Goal: Task Accomplishment & Management: Complete application form

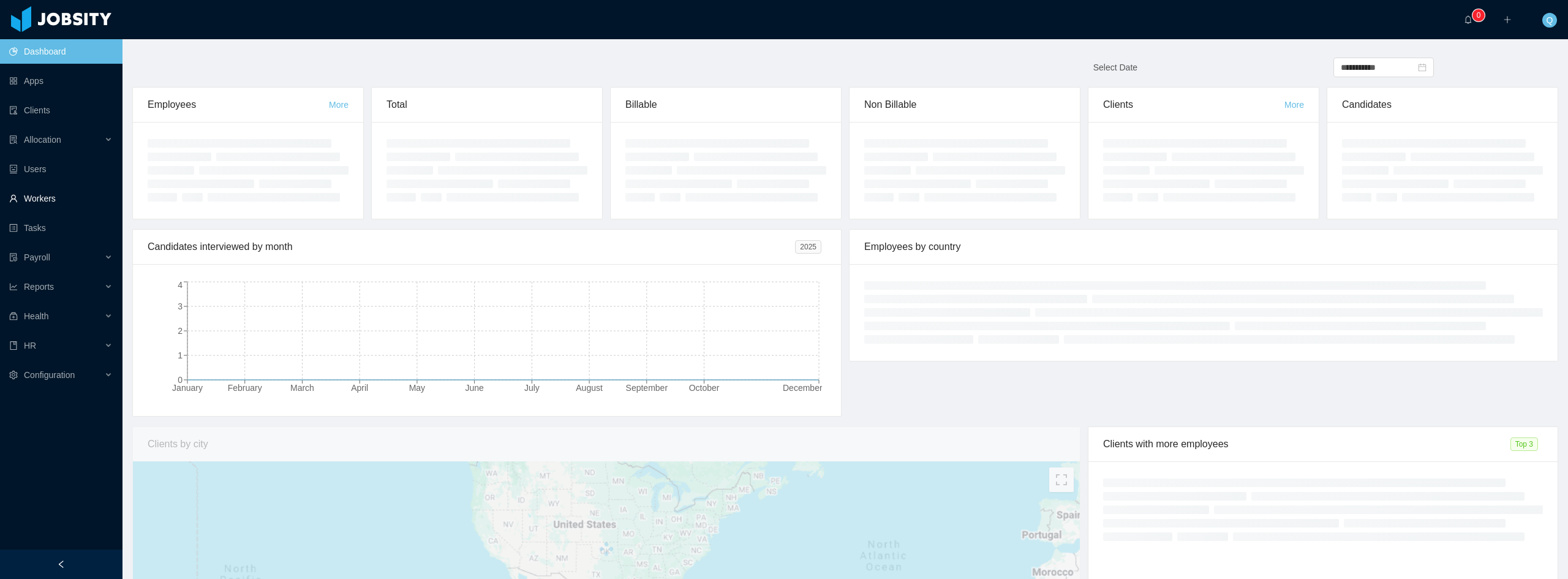
click at [57, 205] on link "Workers" at bounding box center [61, 199] width 104 height 25
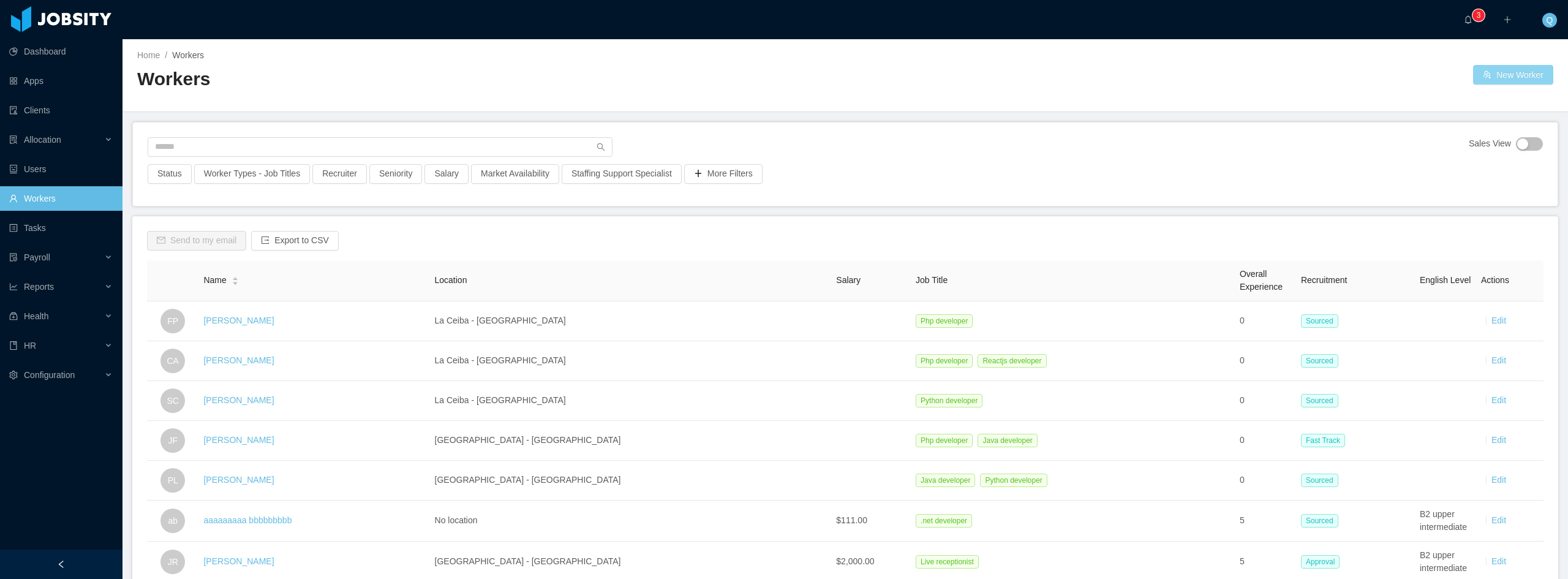
click at [1504, 79] on button "New Worker" at bounding box center [1513, 75] width 81 height 19
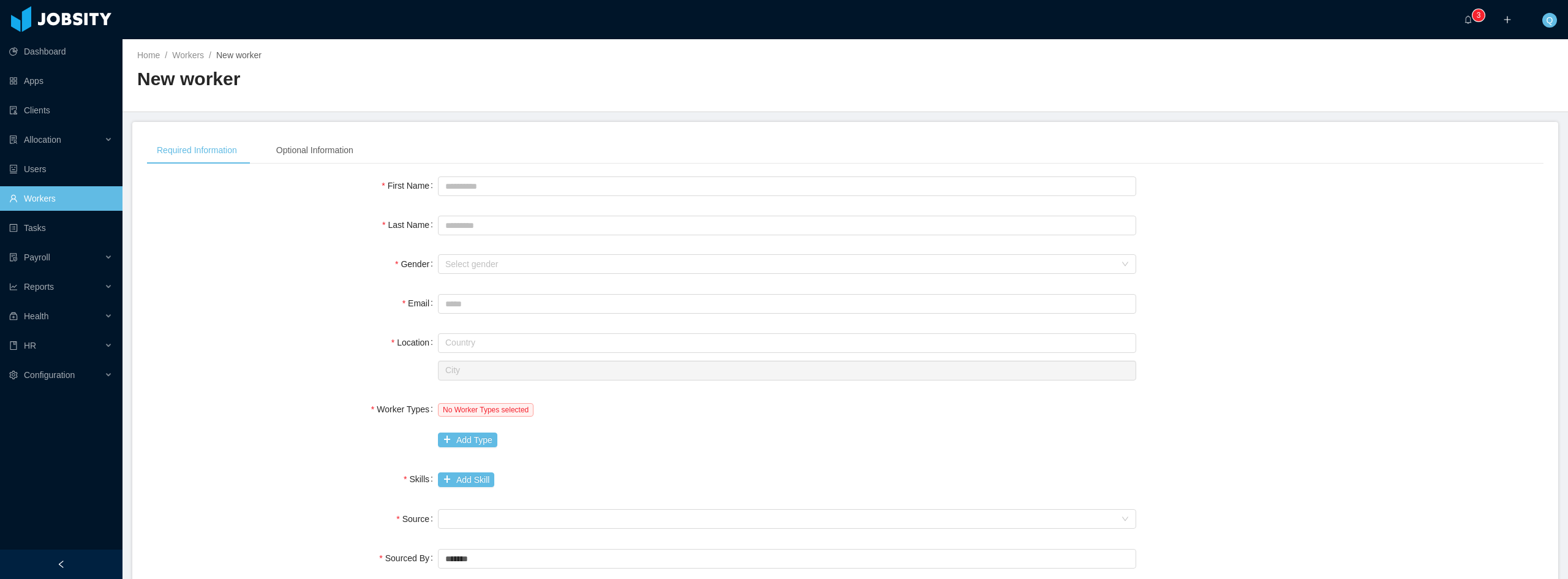
click at [545, 195] on div at bounding box center [786, 185] width 698 height 25
click at [545, 183] on input "First Name" at bounding box center [786, 186] width 698 height 19
type input "******"
type input "*********"
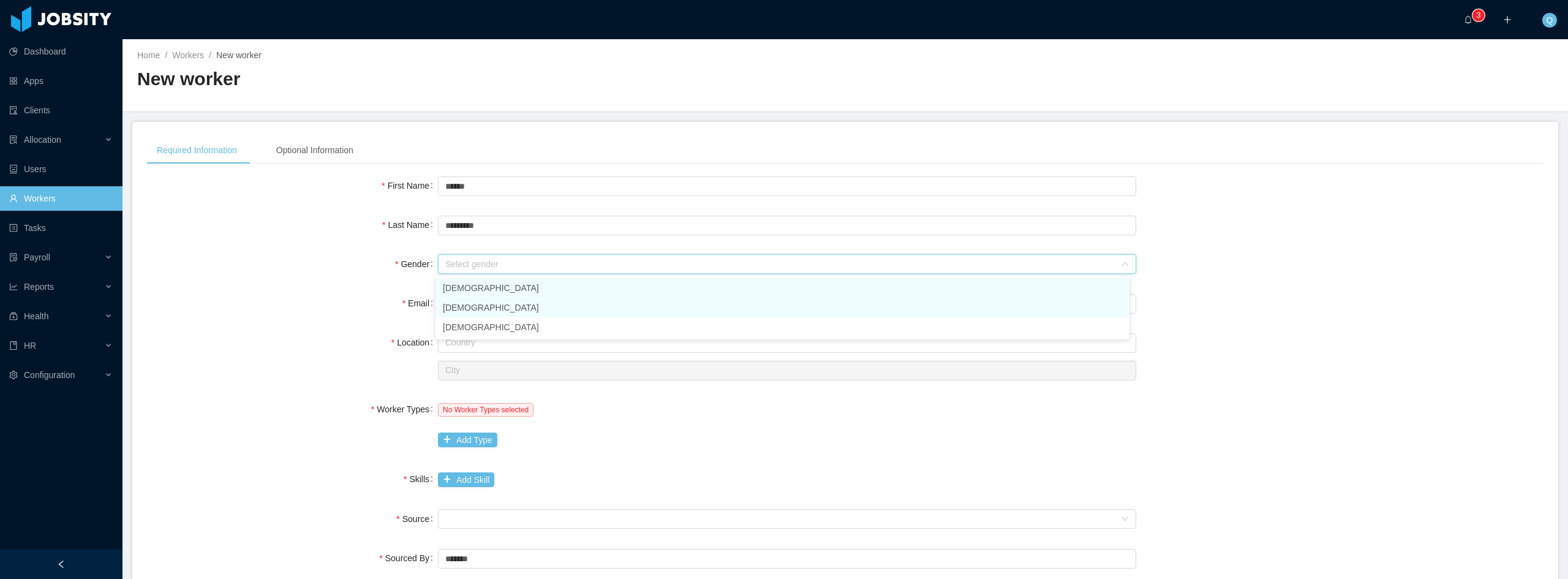
click at [494, 288] on li "[DEMOGRAPHIC_DATA]" at bounding box center [782, 288] width 694 height 19
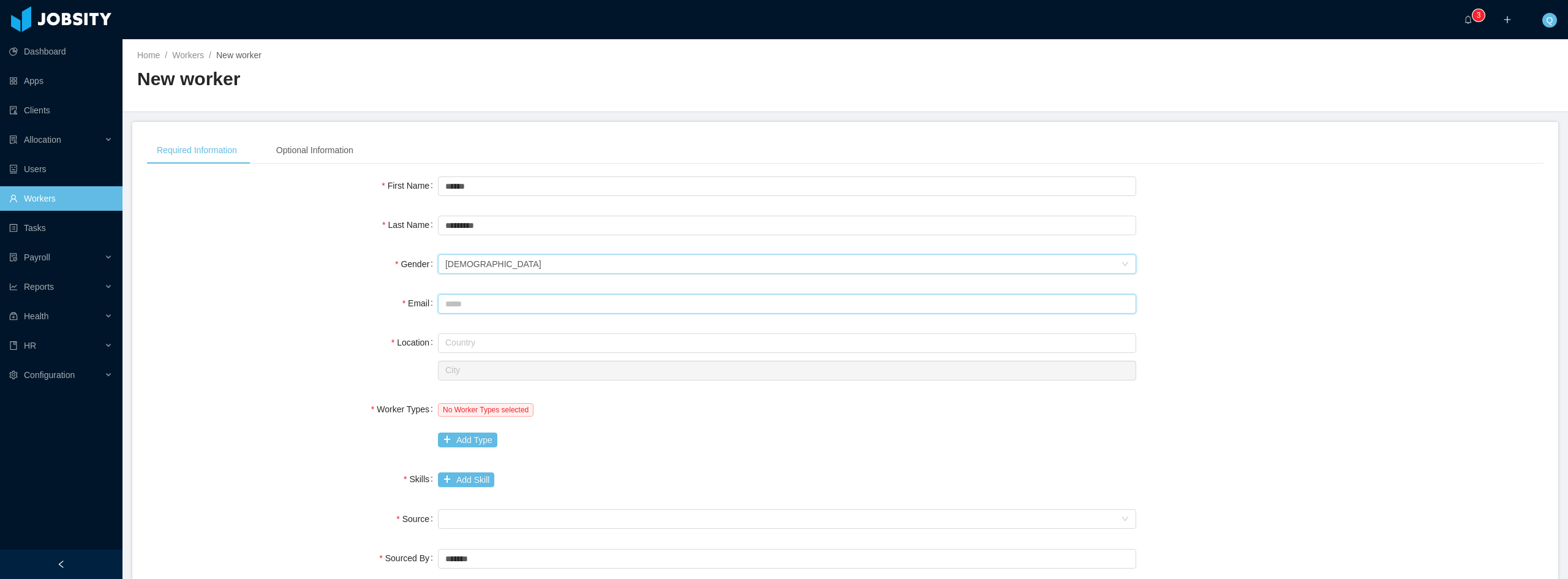
click at [479, 306] on input "Email" at bounding box center [786, 303] width 698 height 19
drag, startPoint x: 557, startPoint y: 305, endPoint x: 537, endPoint y: 305, distance: 20.0
click at [537, 305] on input "**********" at bounding box center [786, 303] width 698 height 19
type input "**********"
click at [532, 334] on input "text" at bounding box center [786, 343] width 698 height 19
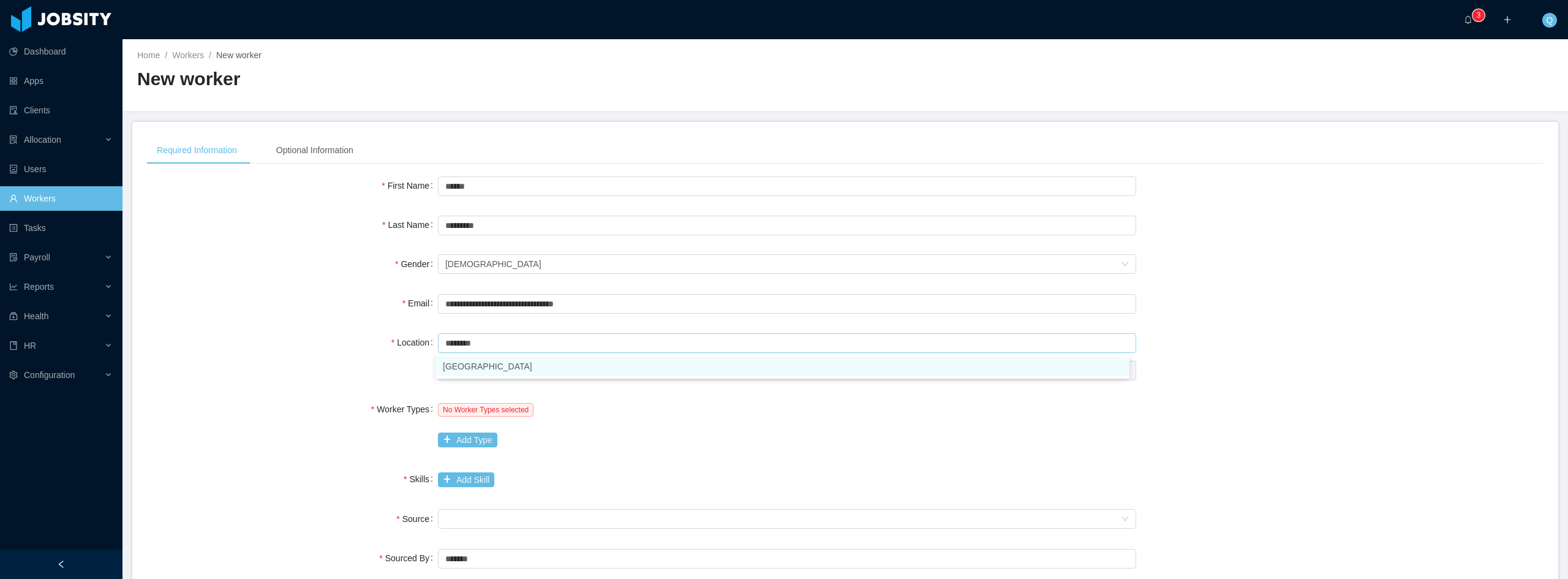
click at [475, 366] on li "[GEOGRAPHIC_DATA]" at bounding box center [782, 366] width 694 height 19
type input "********"
click at [539, 372] on input "text" at bounding box center [786, 371] width 698 height 19
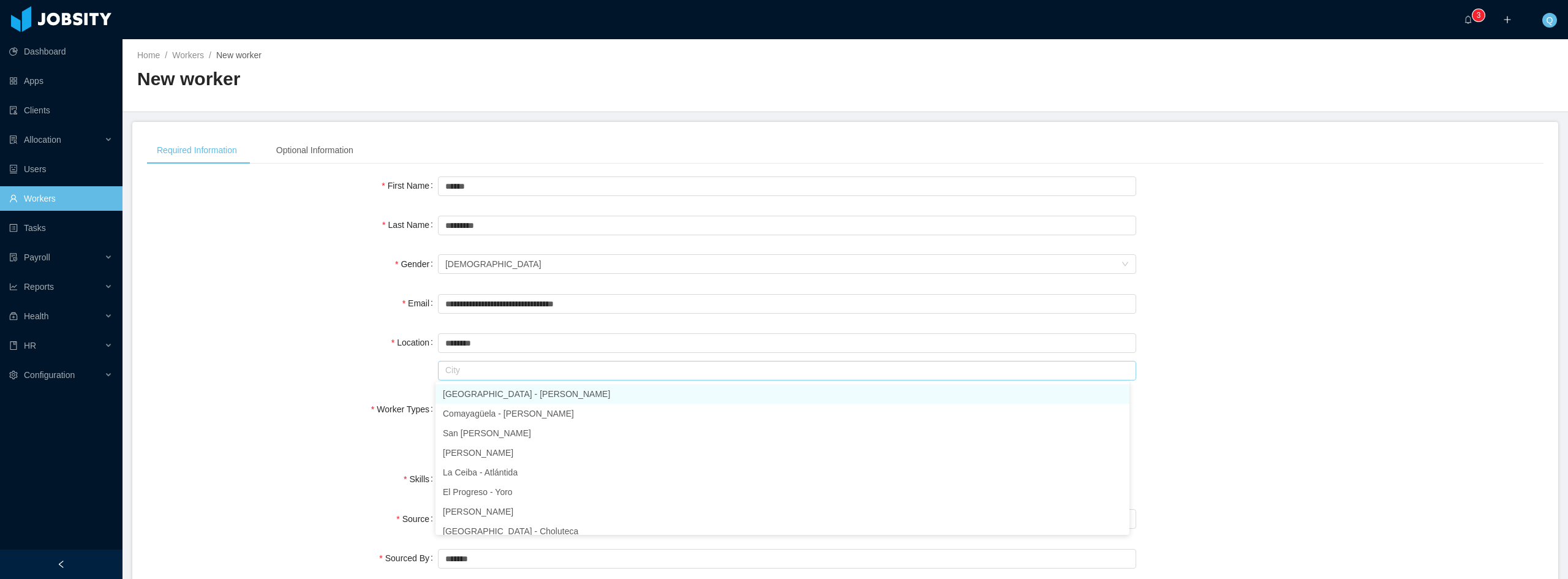
click at [519, 399] on li "[GEOGRAPHIC_DATA] - [PERSON_NAME]" at bounding box center [782, 394] width 694 height 19
type input "**********"
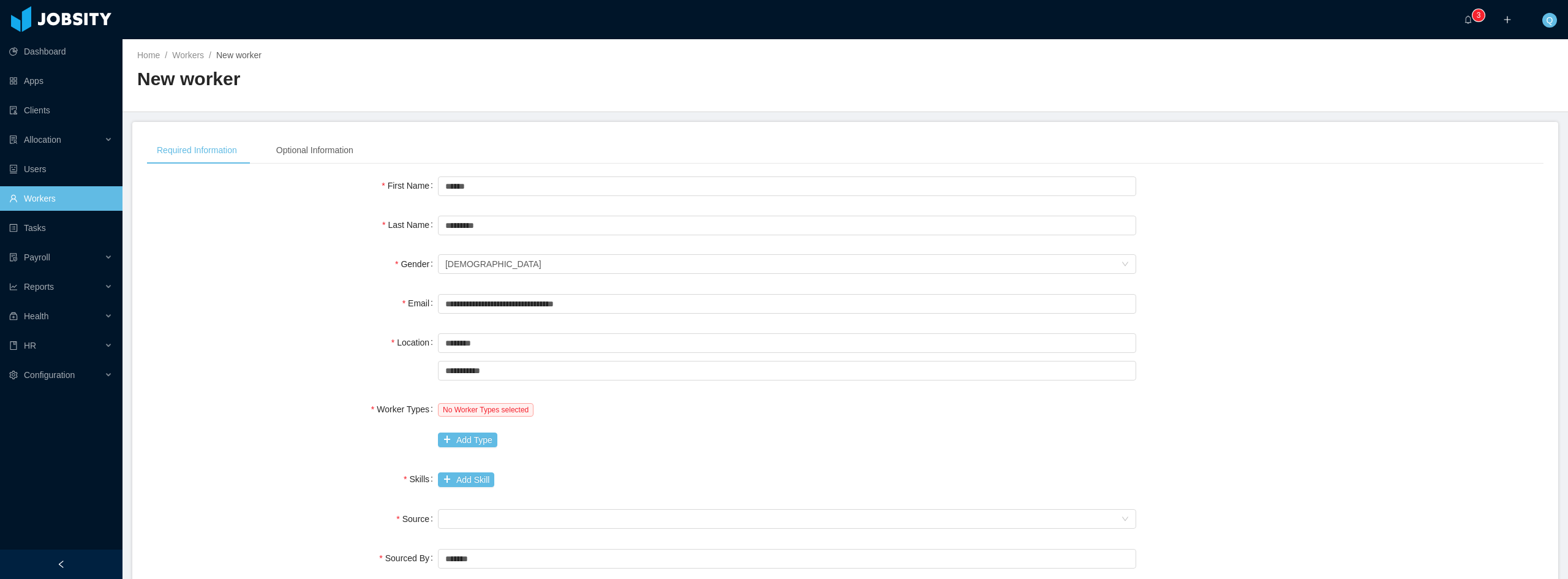
click at [650, 412] on div "No Worker Types selected" at bounding box center [786, 409] width 698 height 25
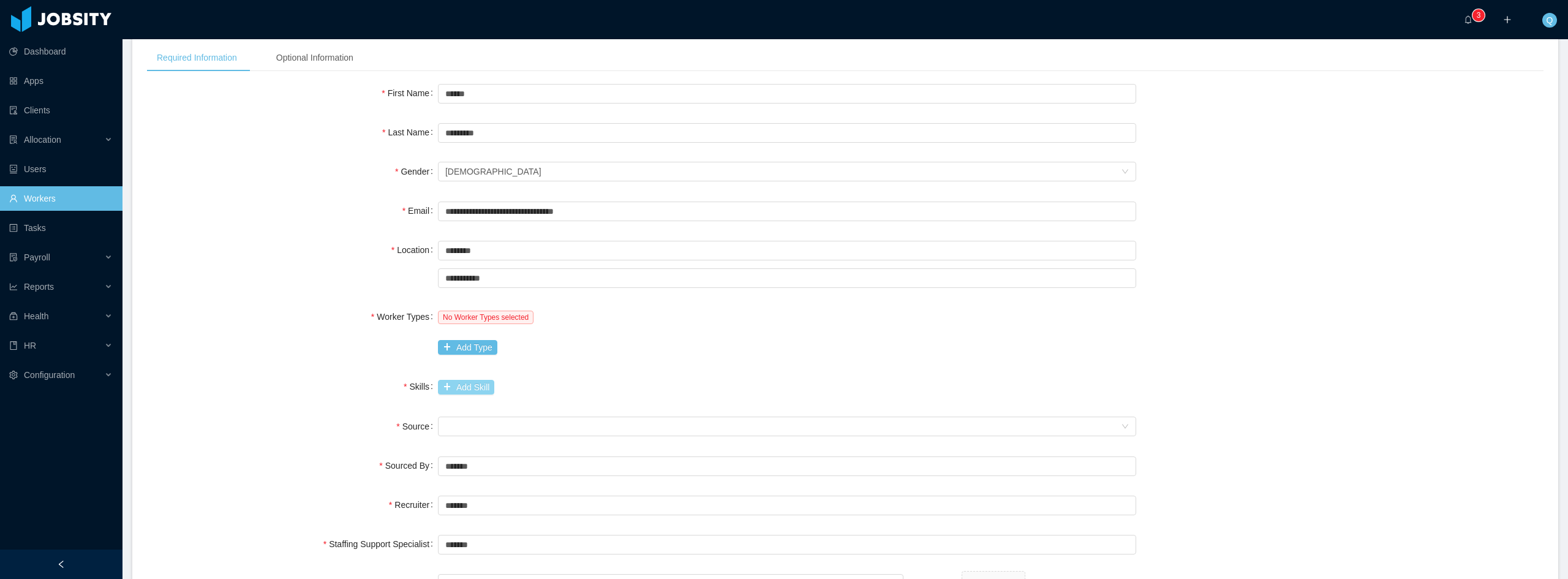
scroll to position [123, 0]
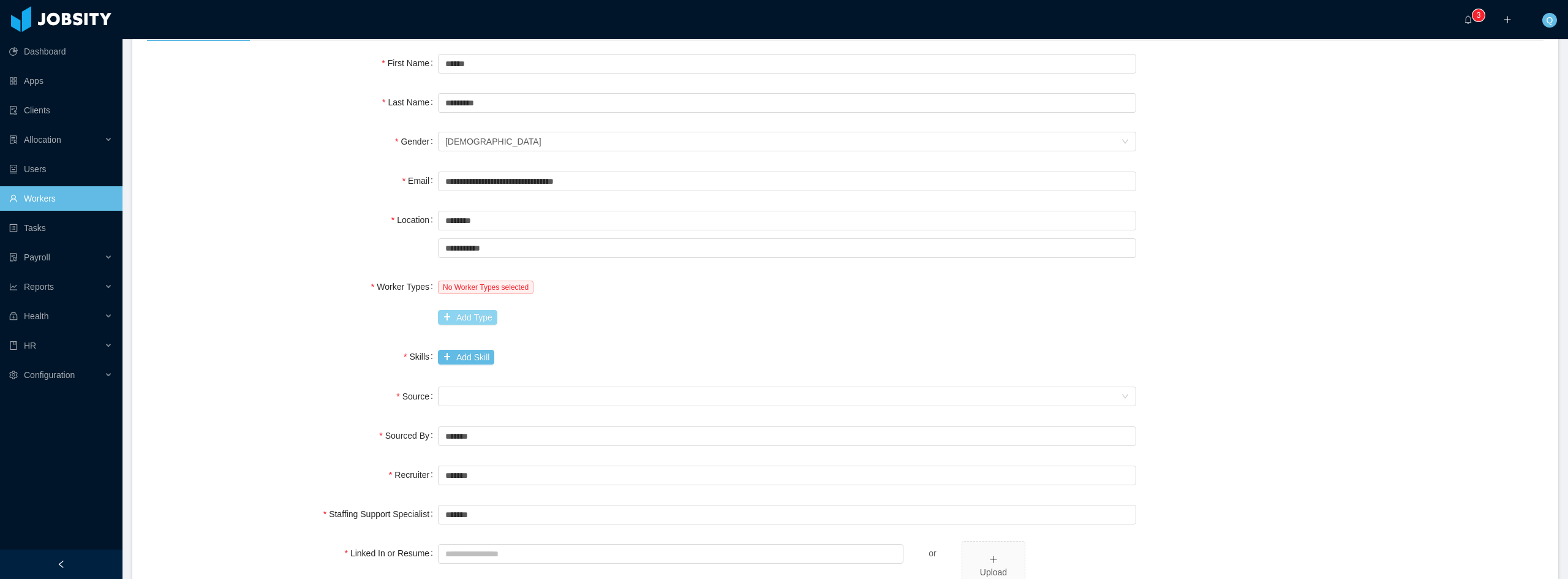
click at [463, 312] on button "Add Type" at bounding box center [468, 317] width 60 height 14
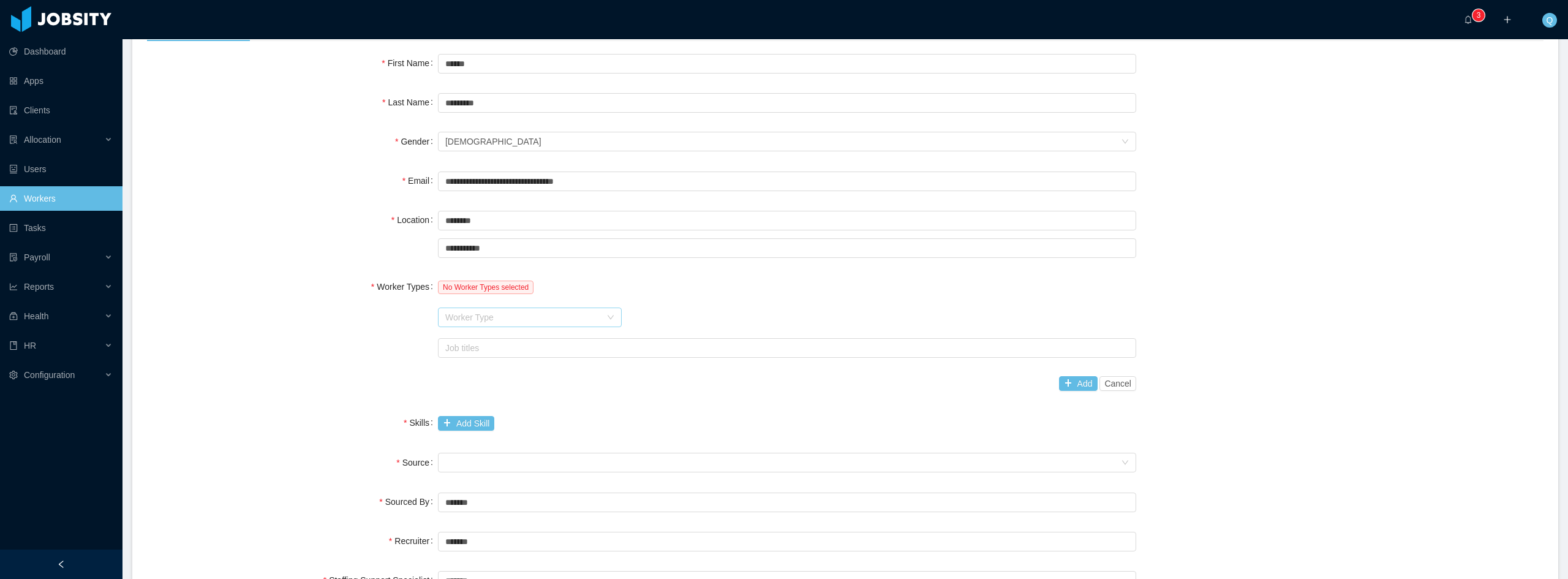
click at [545, 315] on div "Worker Type" at bounding box center [523, 317] width 156 height 12
click at [523, 342] on li "Software Development" at bounding box center [526, 341] width 183 height 19
click at [505, 351] on div "Job titles" at bounding box center [784, 348] width 678 height 12
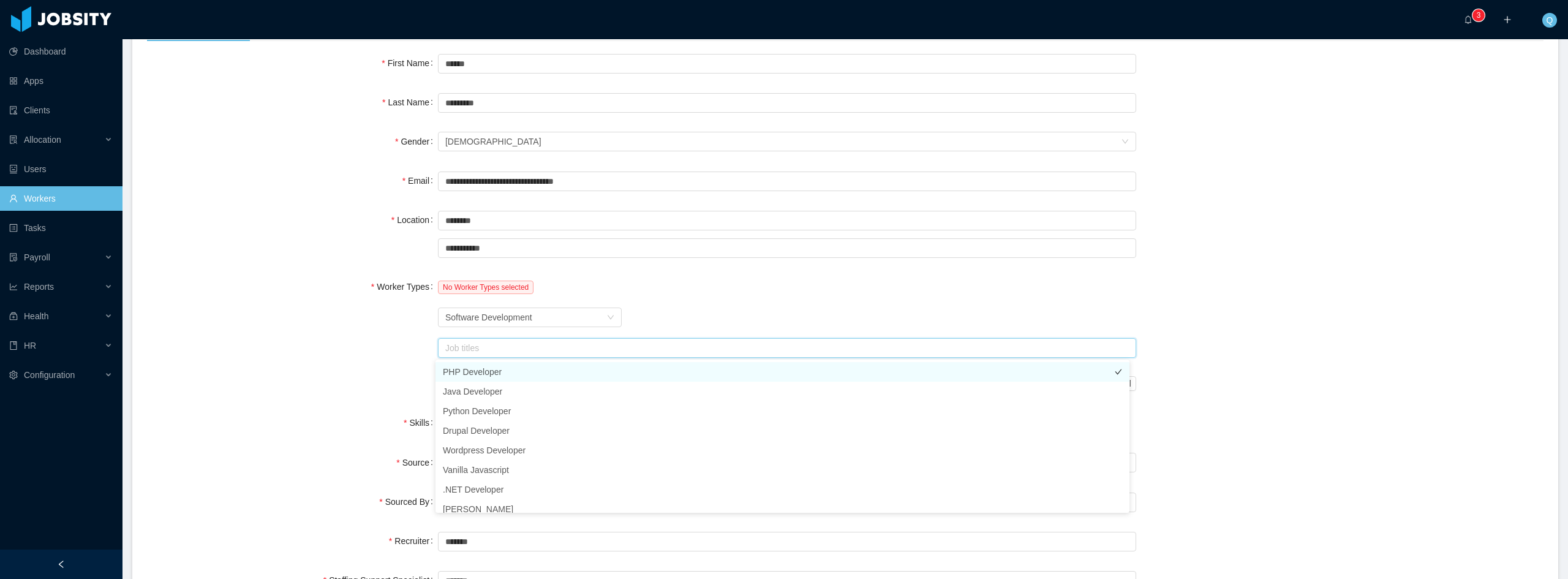
click at [504, 368] on li "PHP Developer" at bounding box center [782, 372] width 694 height 19
click at [759, 315] on div "Worker Type Software Development" at bounding box center [786, 318] width 698 height 25
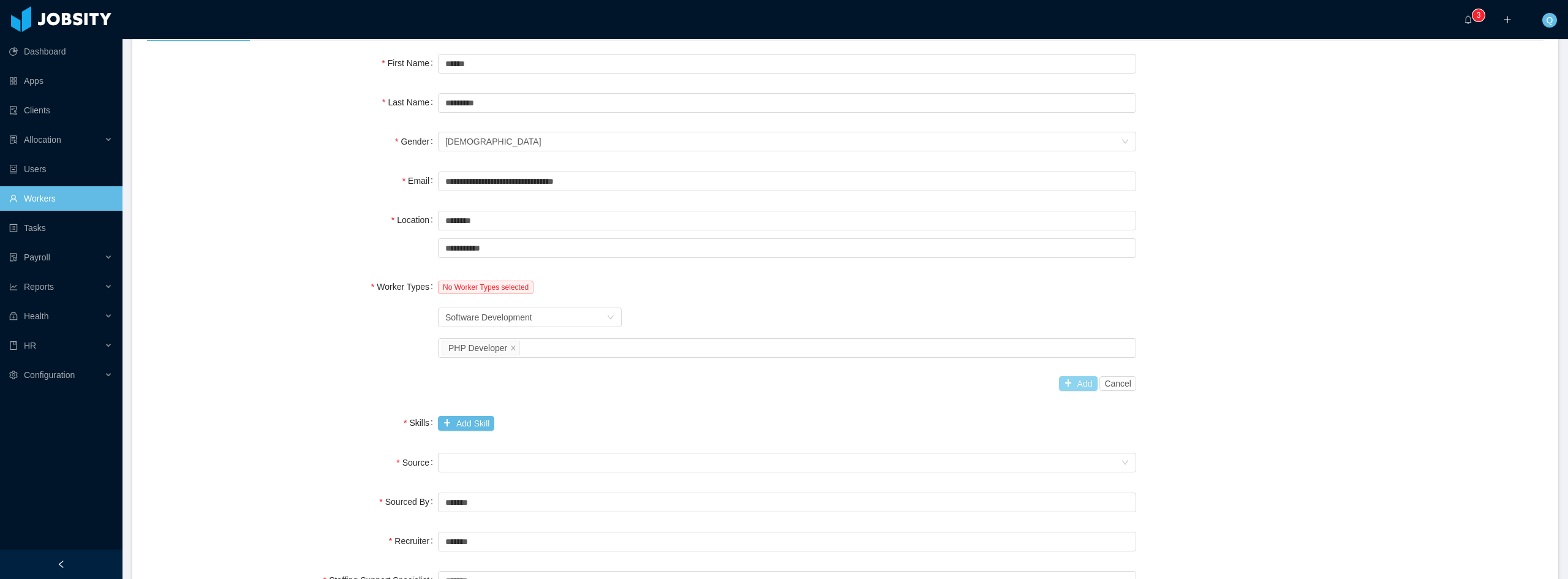
click at [1070, 381] on button "Add" at bounding box center [1078, 383] width 38 height 14
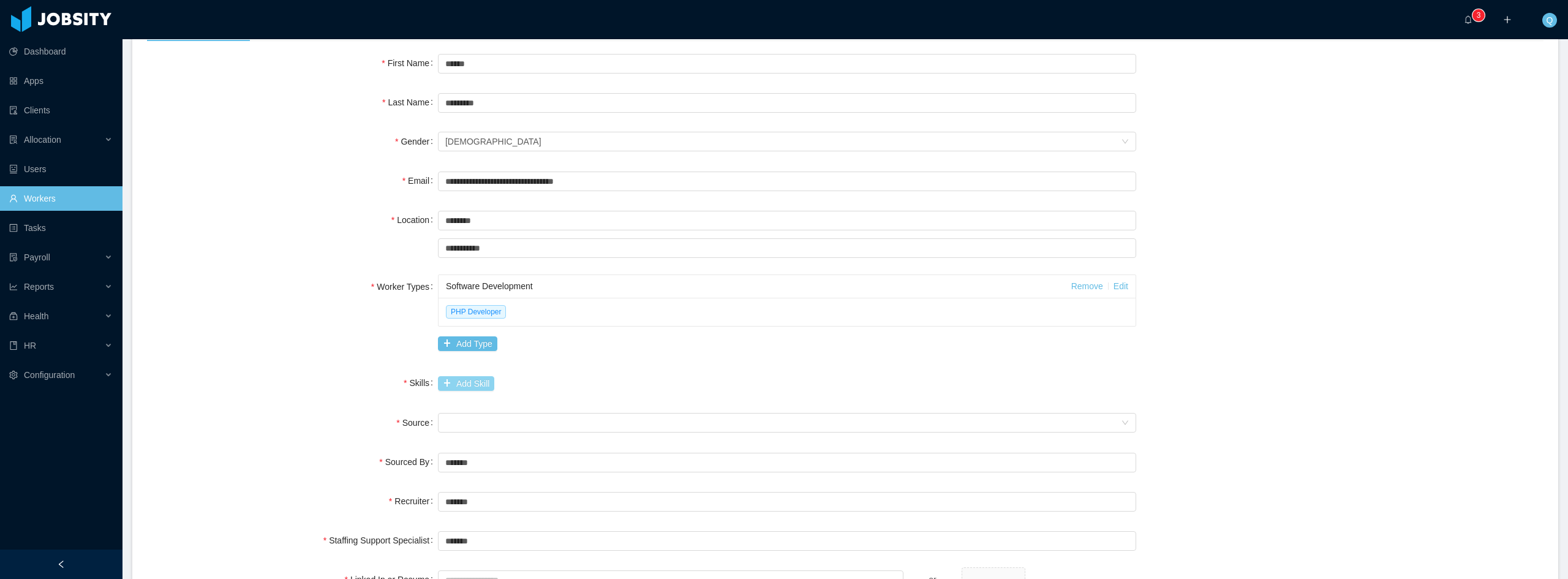
click at [466, 385] on button "Add Skill" at bounding box center [466, 383] width 57 height 14
click at [483, 390] on input "text" at bounding box center [670, 384] width 466 height 19
click at [496, 384] on input "text" at bounding box center [670, 384] width 466 height 19
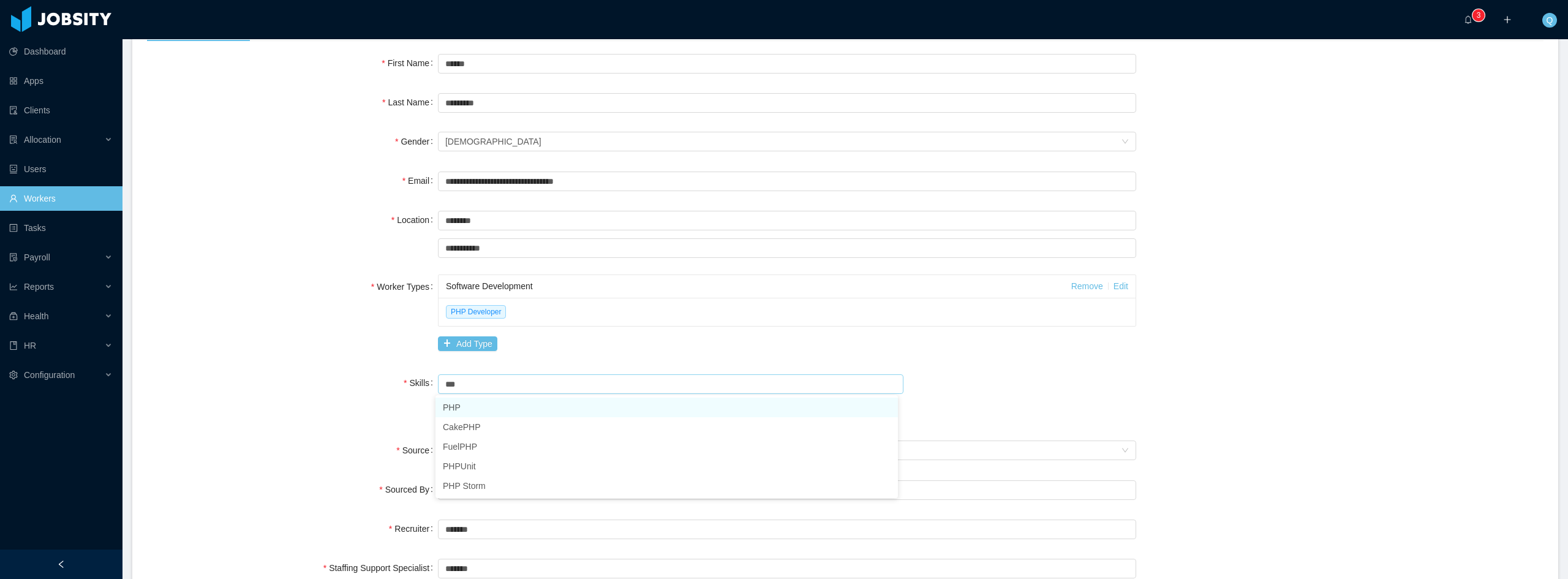
click at [490, 410] on li "PHP" at bounding box center [666, 407] width 463 height 19
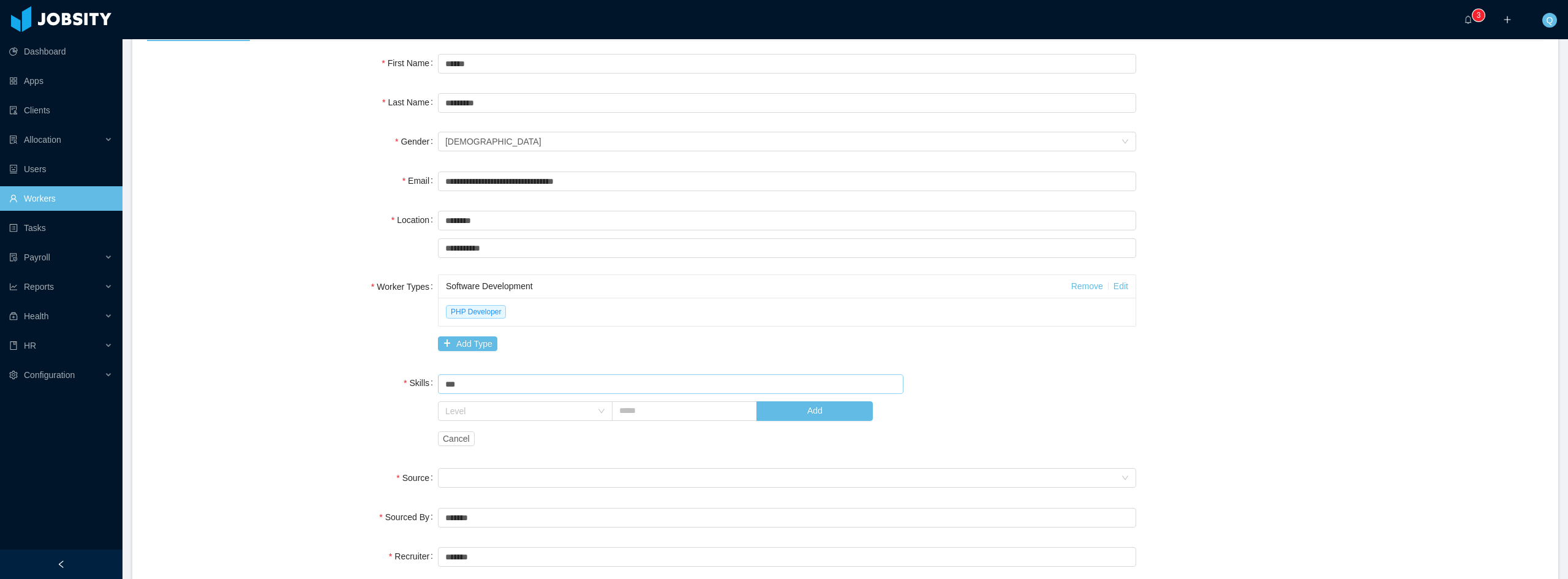
type input "***"
click at [674, 357] on div "**********" at bounding box center [845, 410] width 1396 height 718
click at [606, 415] on div "Level" at bounding box center [525, 411] width 175 height 19
click at [493, 512] on li "High" at bounding box center [521, 514] width 173 height 19
click at [628, 415] on input "text" at bounding box center [684, 411] width 145 height 19
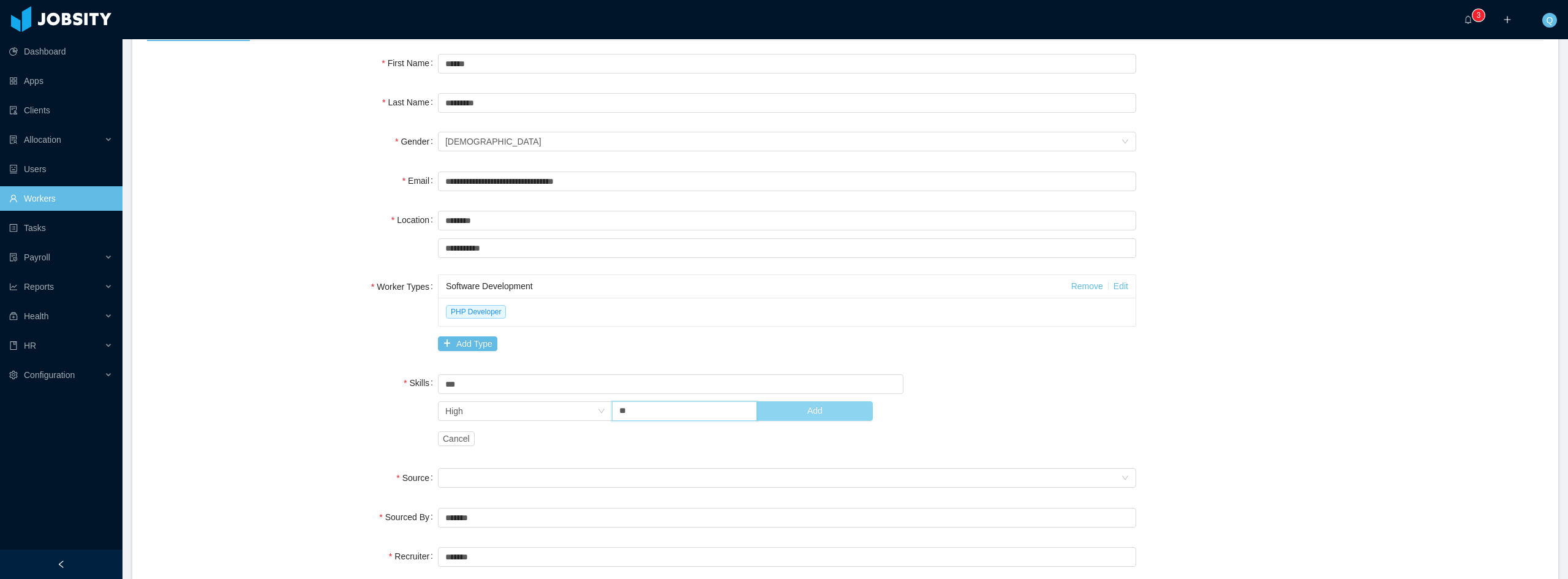
type input "**"
click at [787, 406] on button "Add" at bounding box center [814, 411] width 116 height 19
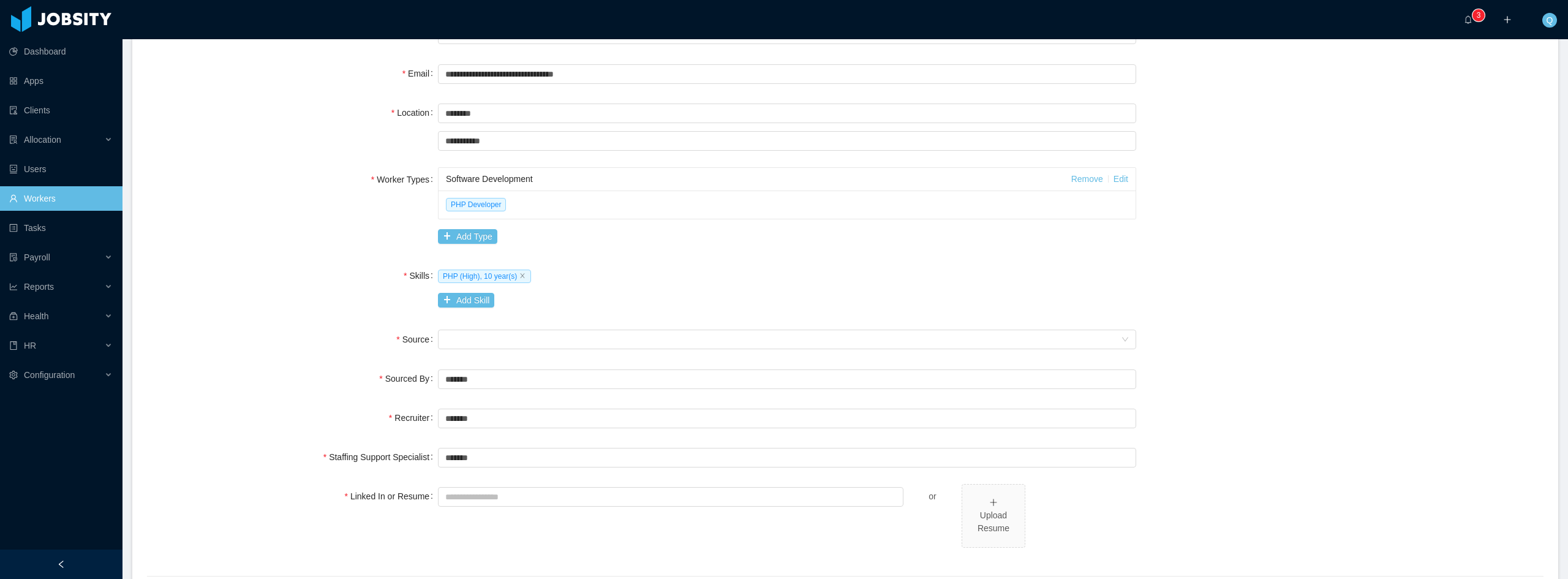
scroll to position [245, 0]
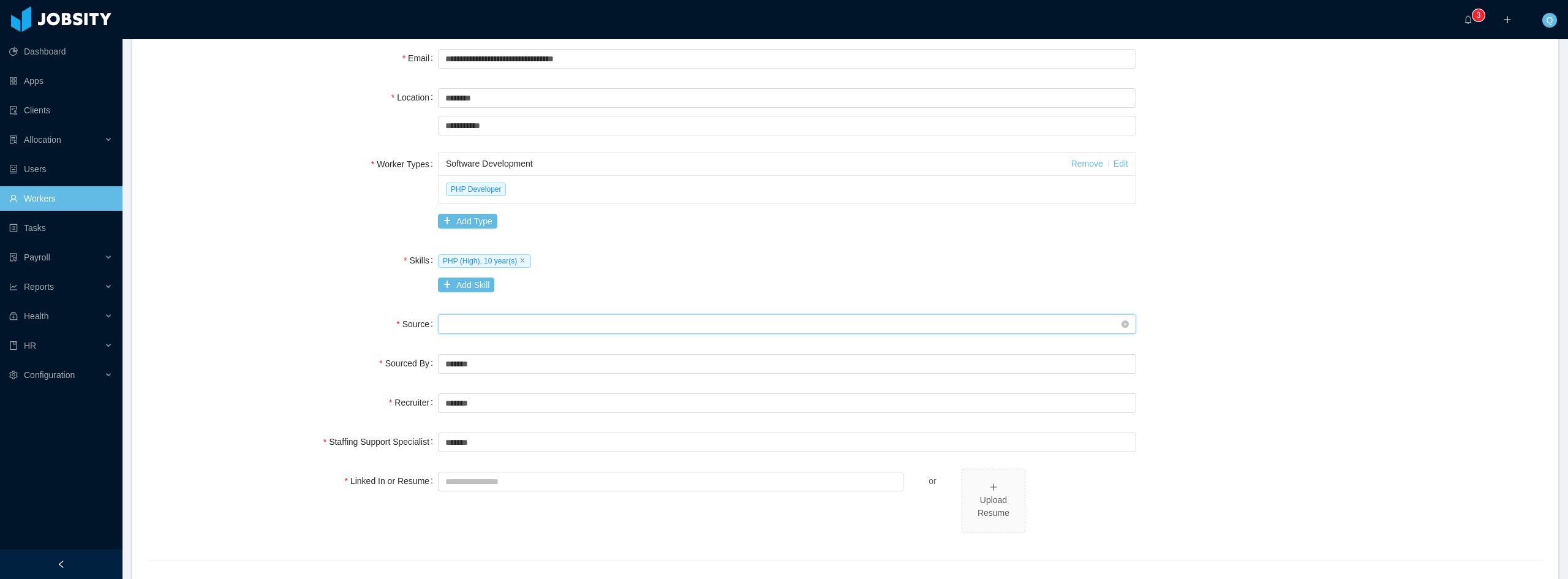
click at [587, 322] on div "Seniority" at bounding box center [783, 324] width 675 height 18
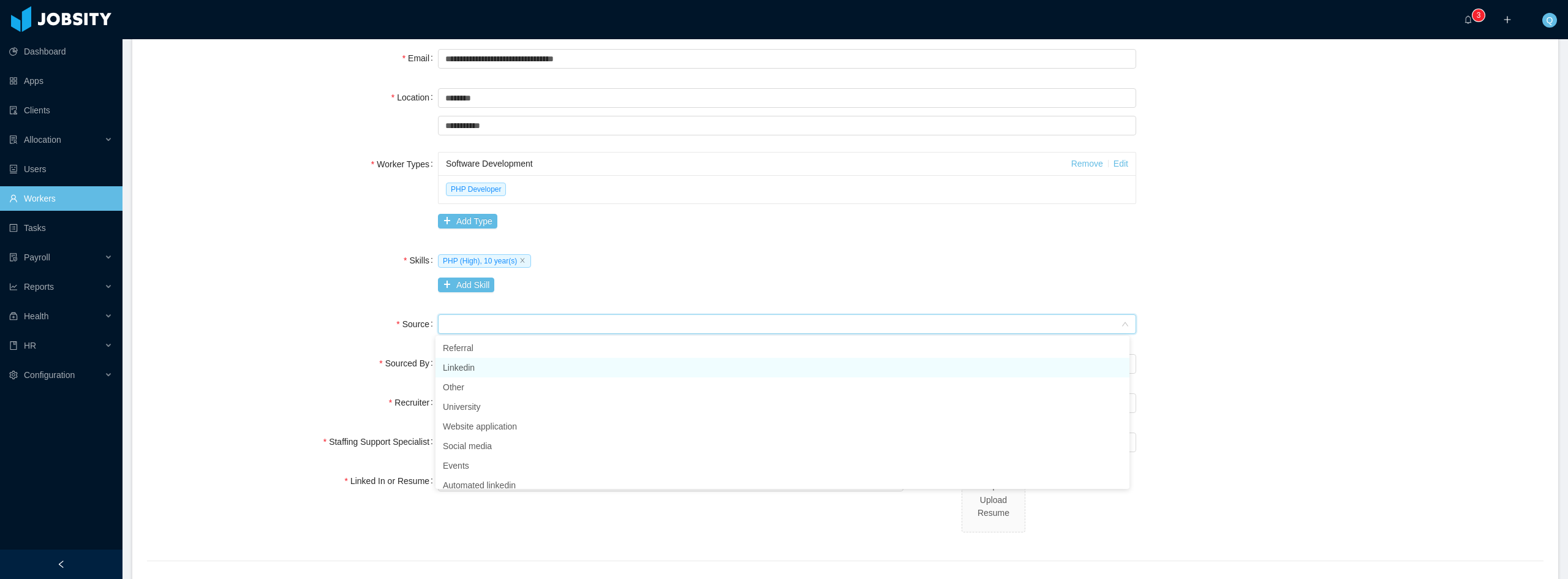
click at [481, 372] on li "Linkedin" at bounding box center [782, 367] width 694 height 19
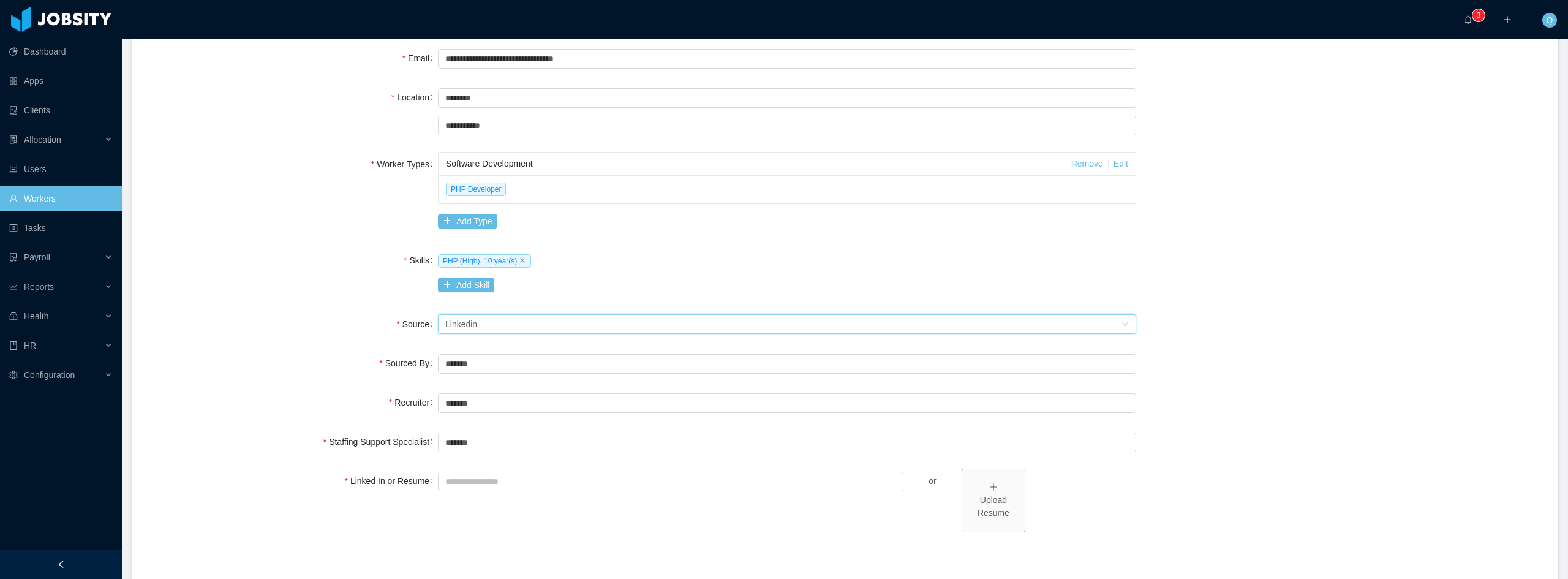
click at [1002, 501] on div "Upload Resume" at bounding box center [993, 506] width 53 height 26
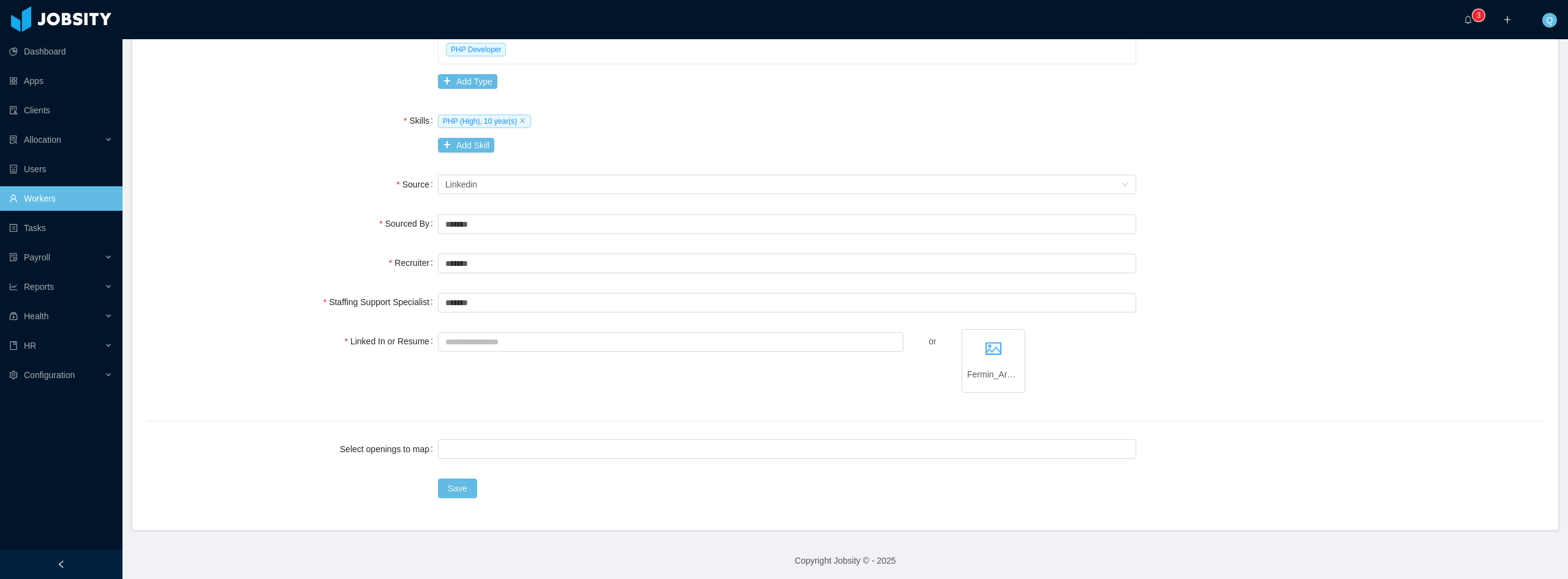
scroll to position [388, 0]
click at [487, 445] on div at bounding box center [785, 446] width 688 height 18
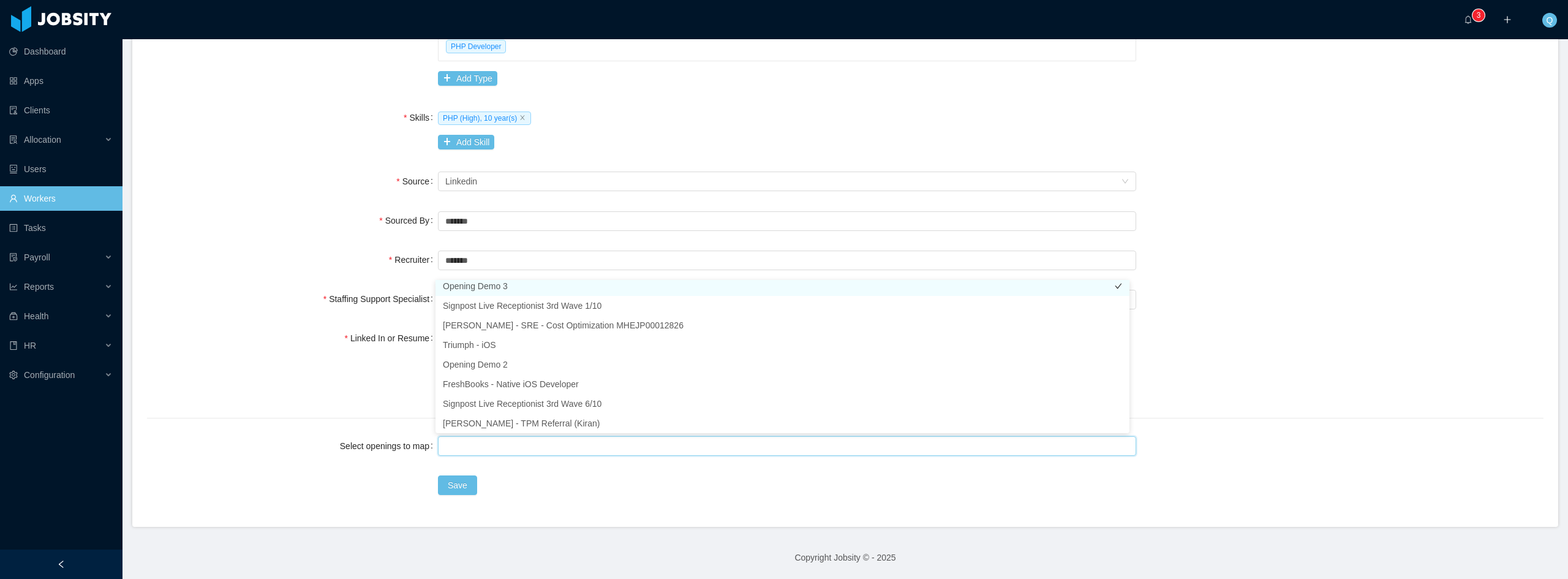
scroll to position [3, 0]
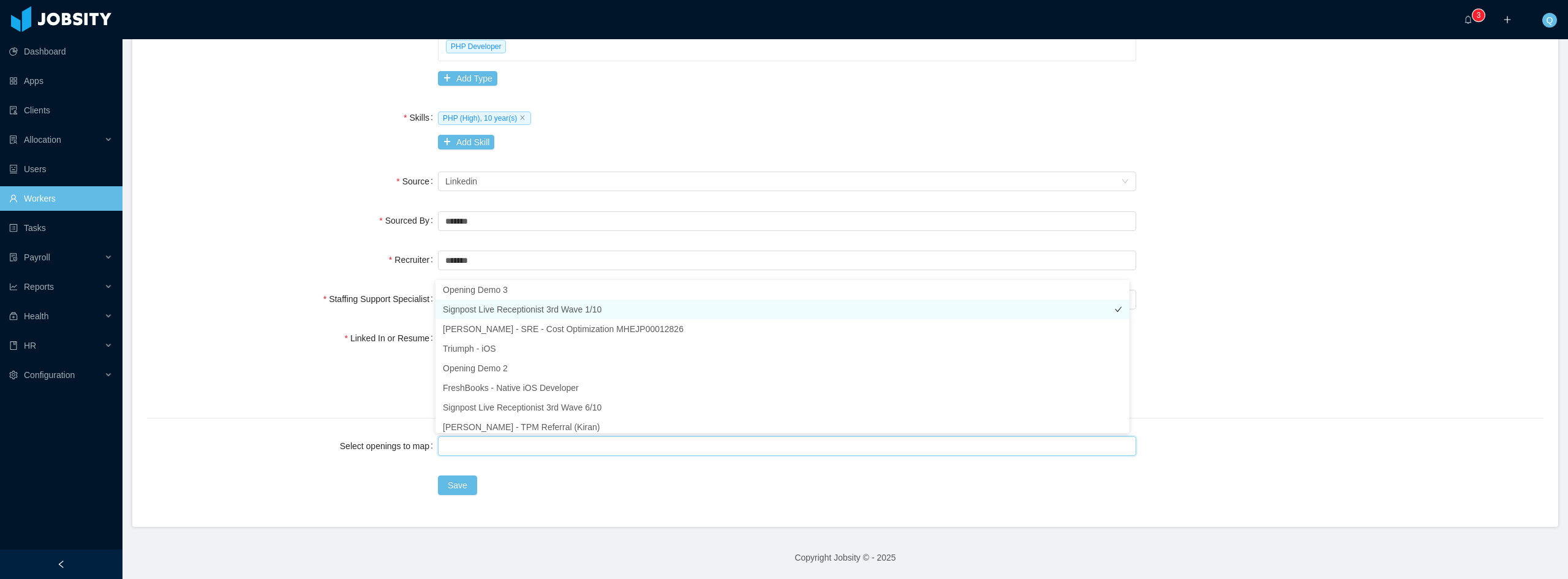
click at [482, 310] on li "Signpost Live Receptionist 3rd Wave 1/10" at bounding box center [782, 309] width 694 height 19
click at [464, 490] on button "Save" at bounding box center [457, 485] width 39 height 19
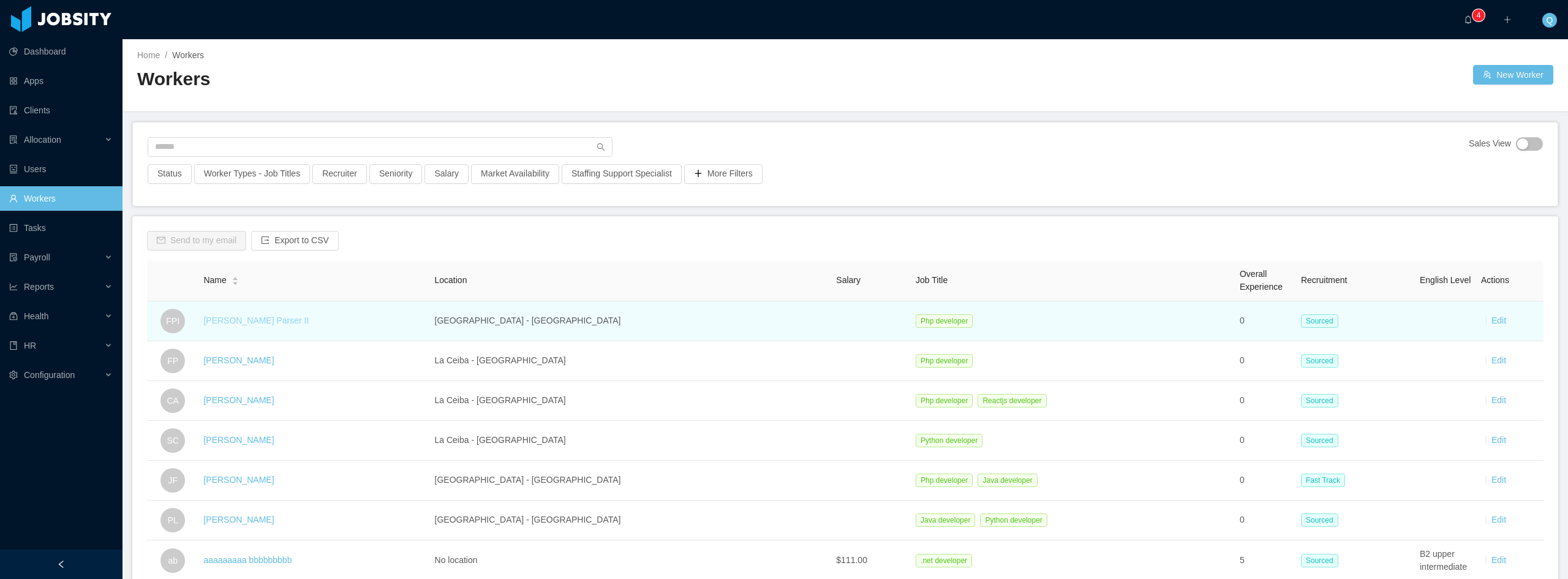
click at [263, 322] on link "[PERSON_NAME] Parser II" at bounding box center [256, 320] width 106 height 10
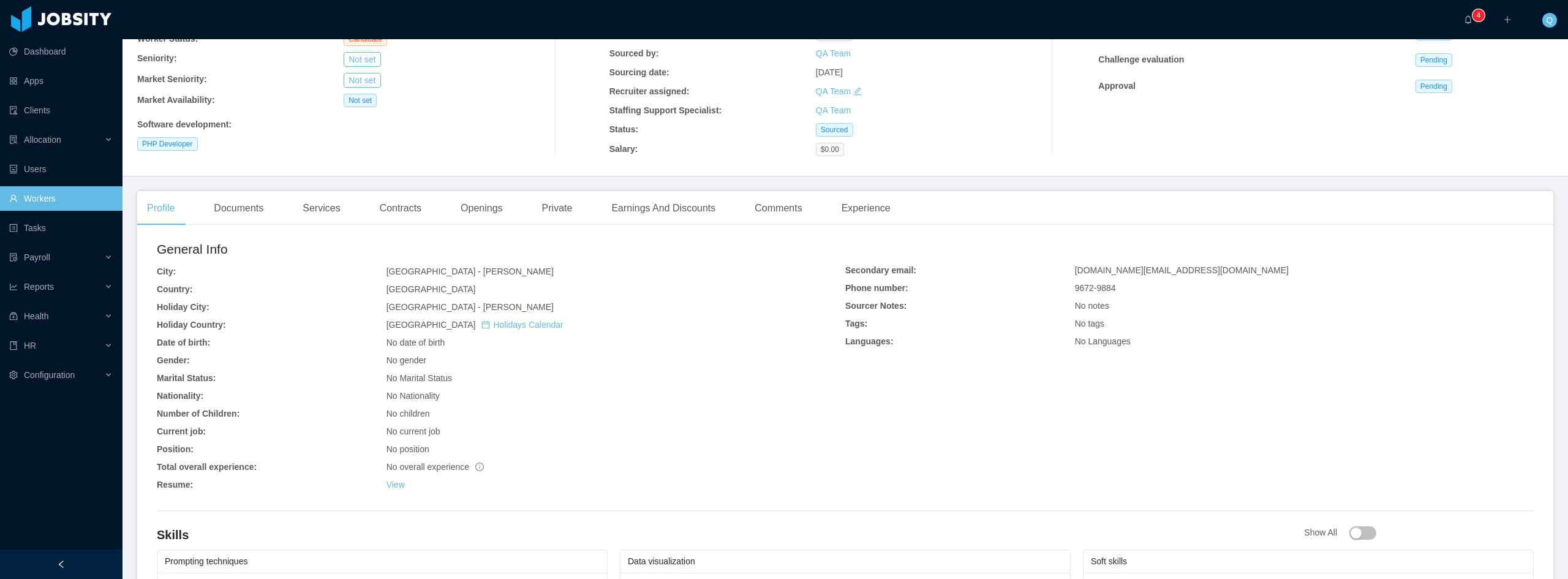
scroll to position [124, 0]
click at [245, 210] on div "Documents" at bounding box center [238, 207] width 69 height 35
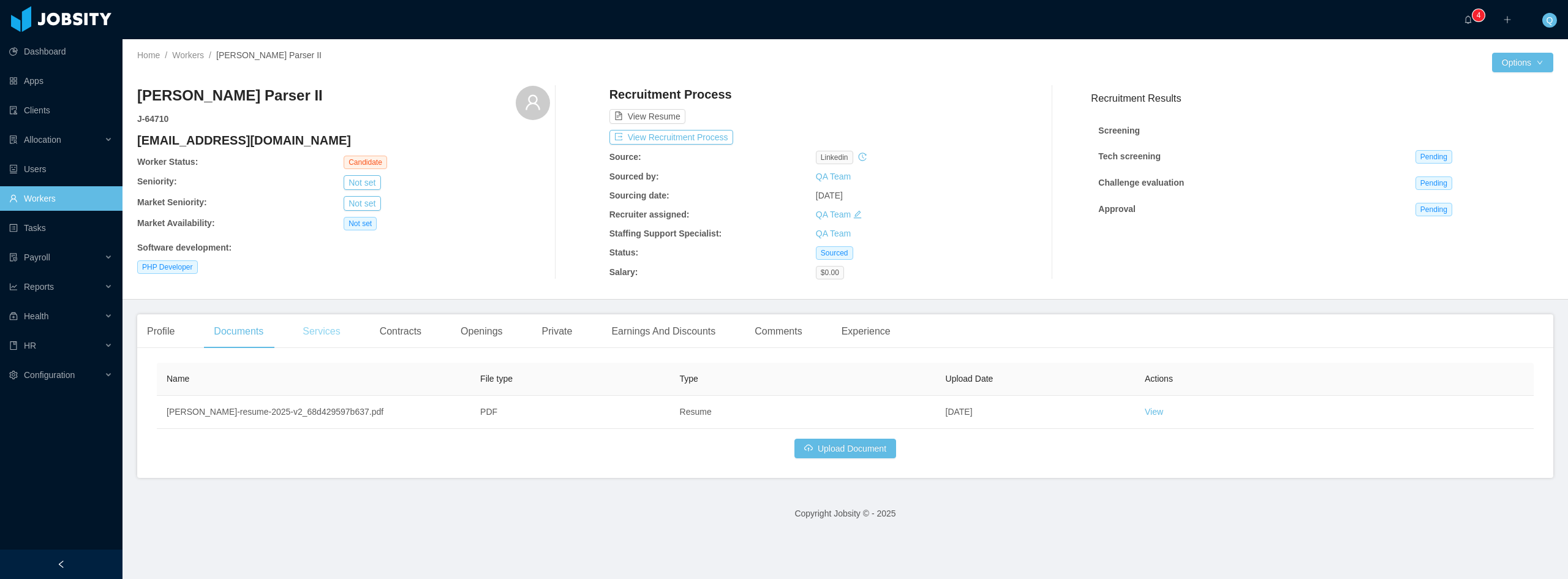
click at [326, 333] on div "Services" at bounding box center [321, 331] width 57 height 35
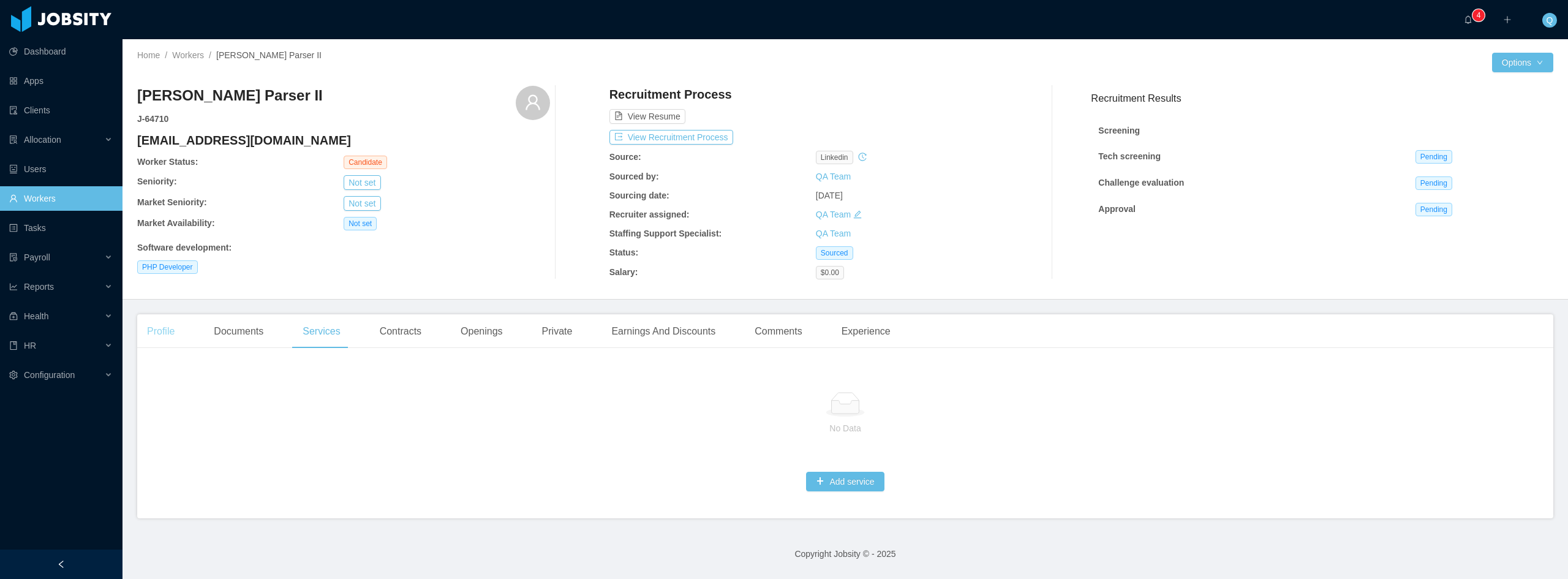
click at [159, 327] on div "Profile" at bounding box center [160, 331] width 47 height 35
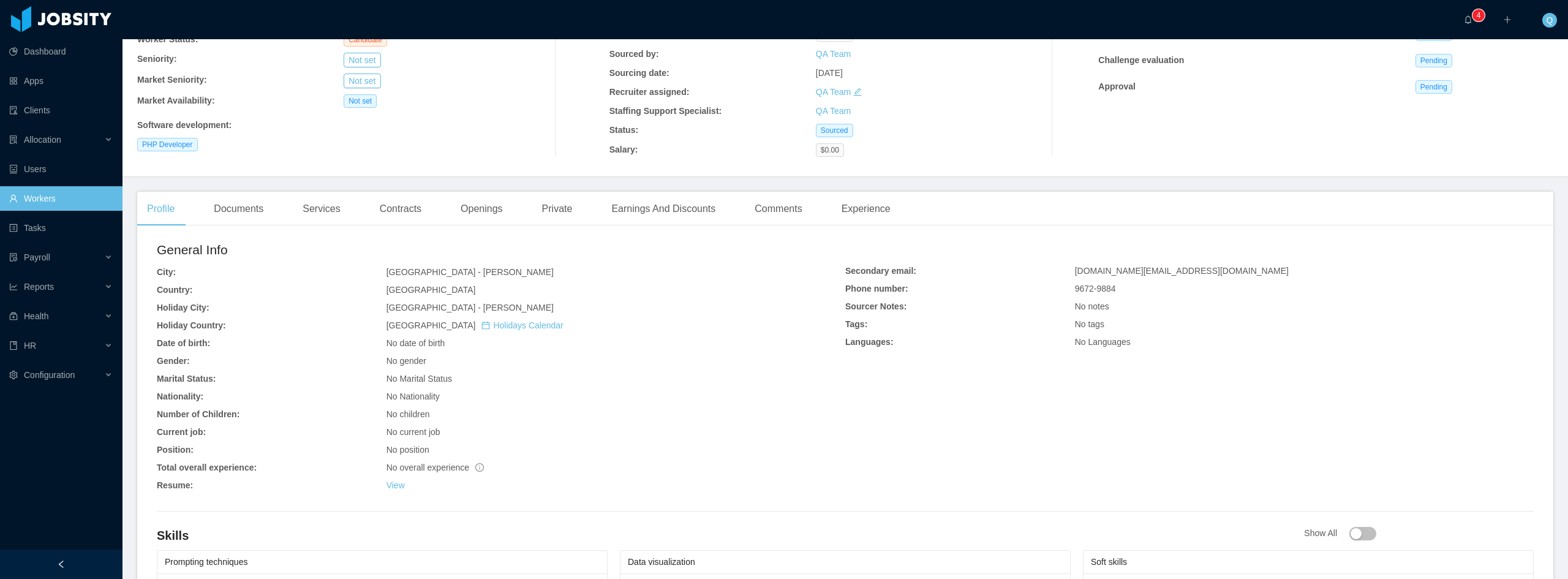
scroll to position [183, 0]
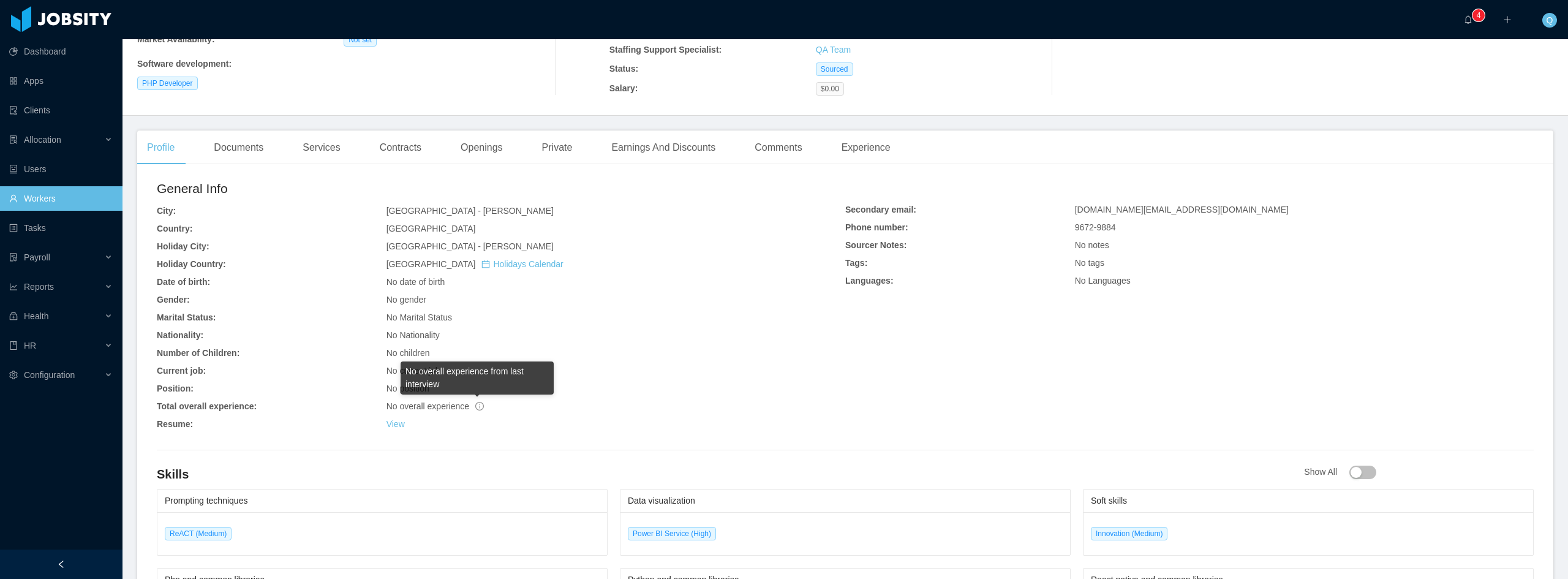
click at [477, 406] on icon "info-circle" at bounding box center [479, 405] width 9 height 9
drag, startPoint x: 410, startPoint y: 406, endPoint x: 447, endPoint y: 406, distance: 37.0
click at [447, 406] on span "No overall experience" at bounding box center [434, 406] width 97 height 10
drag, startPoint x: 200, startPoint y: 399, endPoint x: 464, endPoint y: 414, distance: 264.4
click at [464, 414] on div "General Info City: [GEOGRAPHIC_DATA] - [GEOGRAPHIC_DATA][PERSON_NAME][GEOGRAPHI…" at bounding box center [500, 306] width 688 height 256
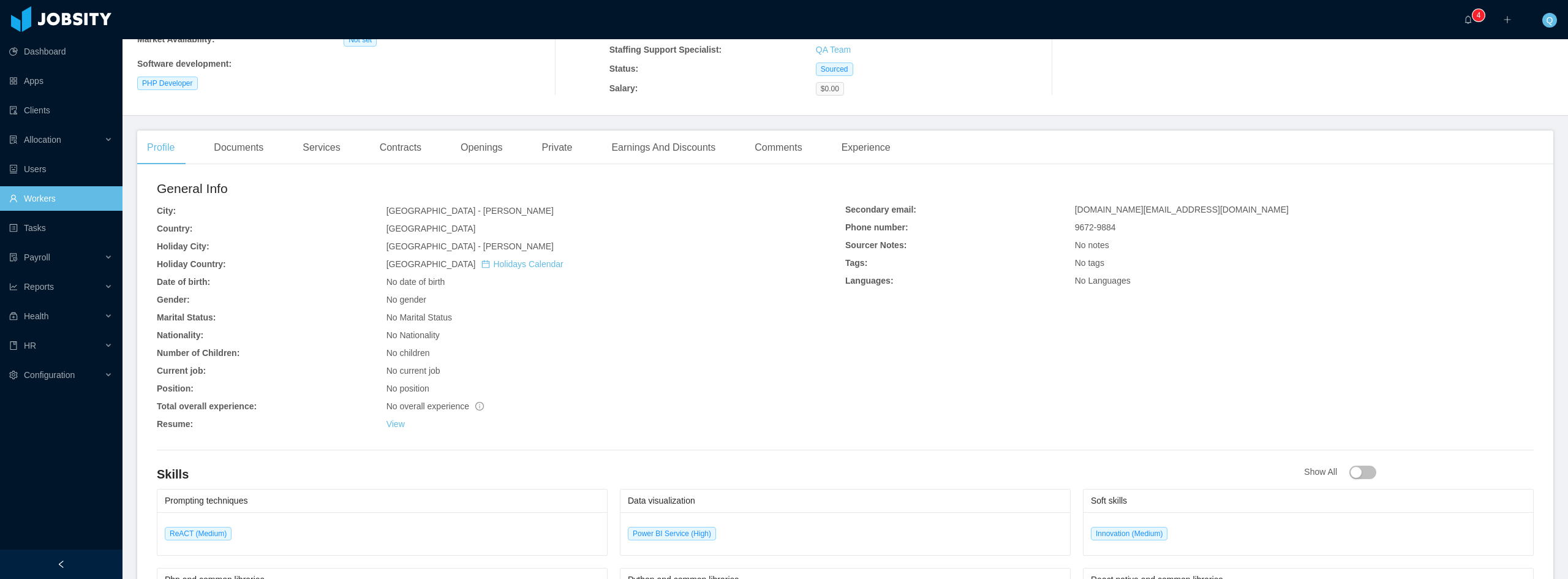
click at [493, 410] on div "No overall experience" at bounding box center [615, 405] width 459 height 12
drag, startPoint x: 161, startPoint y: 401, endPoint x: 482, endPoint y: 411, distance: 321.2
click at [482, 411] on div "General Info City: [GEOGRAPHIC_DATA] - [GEOGRAPHIC_DATA][PERSON_NAME][GEOGRAPHI…" at bounding box center [500, 306] width 688 height 256
click at [554, 413] on div "General Info City: [GEOGRAPHIC_DATA] - [GEOGRAPHIC_DATA][PERSON_NAME][GEOGRAPHI…" at bounding box center [500, 306] width 688 height 256
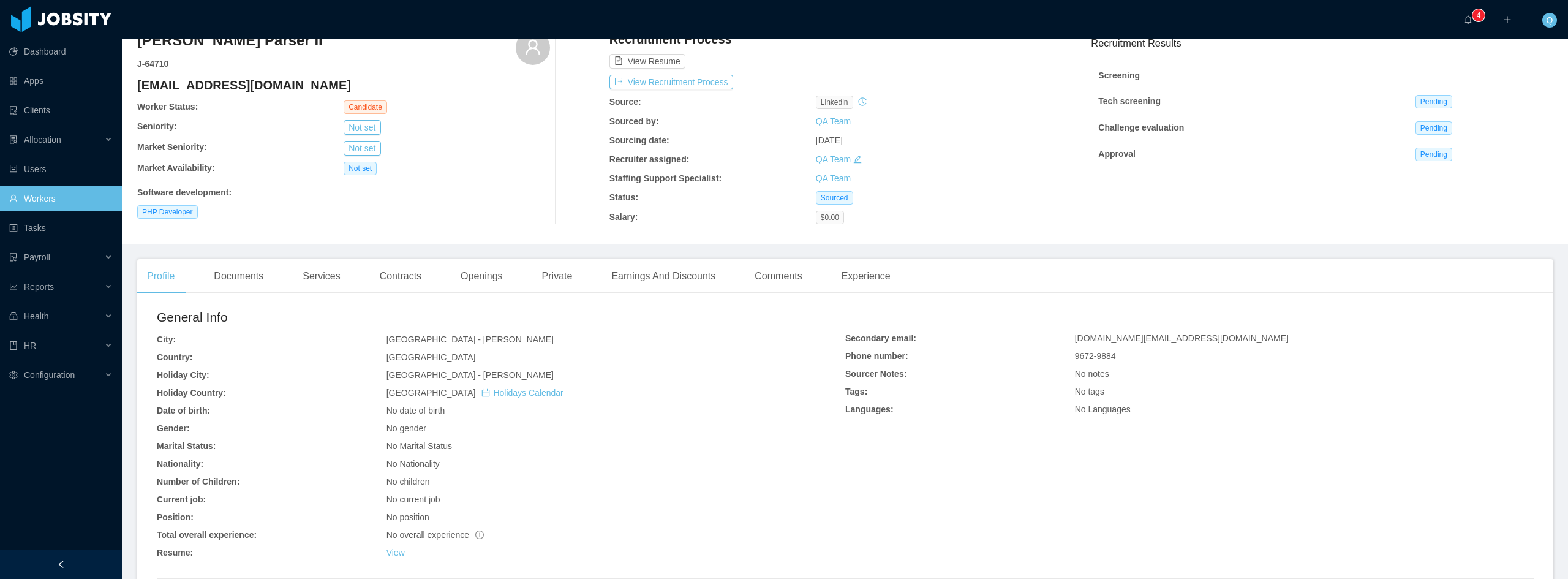
scroll to position [0, 0]
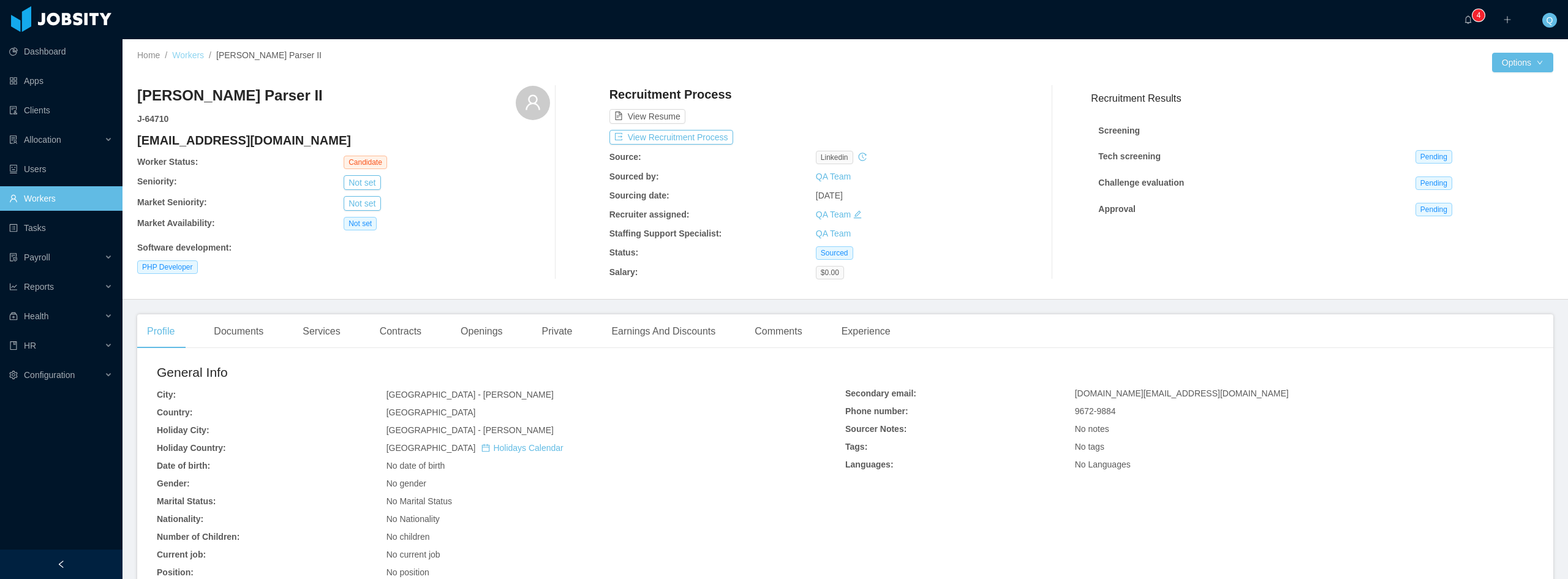
click at [187, 54] on link "Workers" at bounding box center [187, 55] width 32 height 10
